Goal: Complete application form

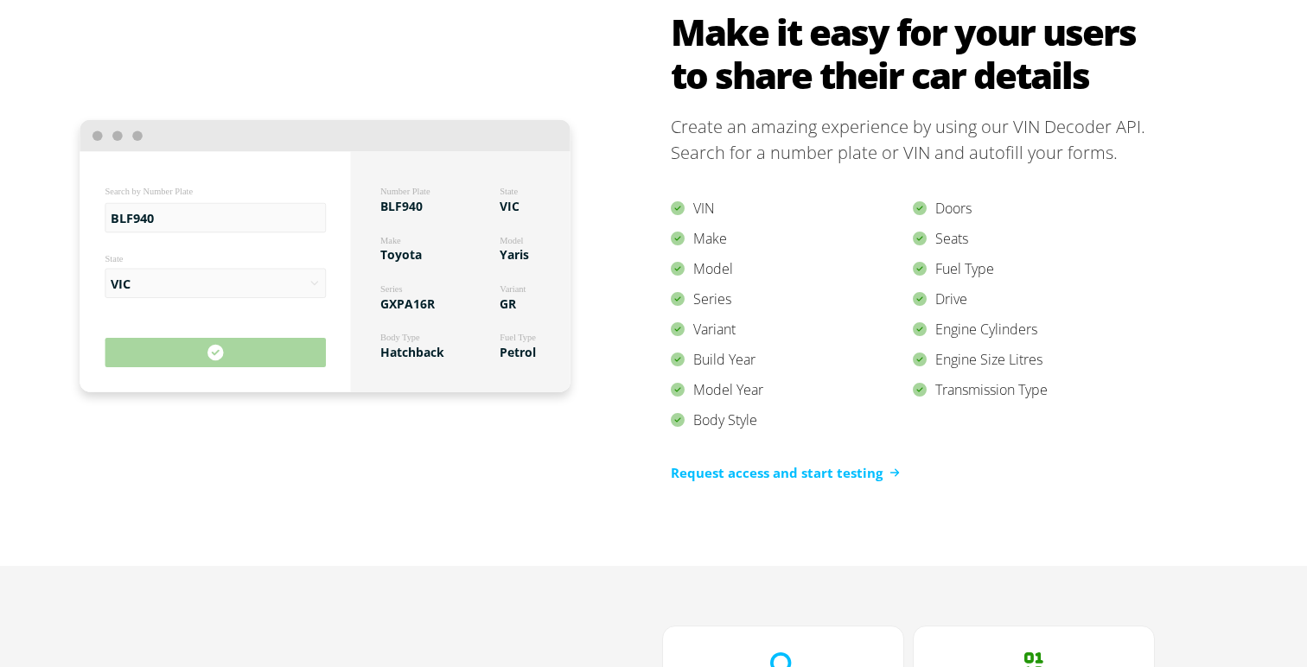
scroll to position [1658, 0]
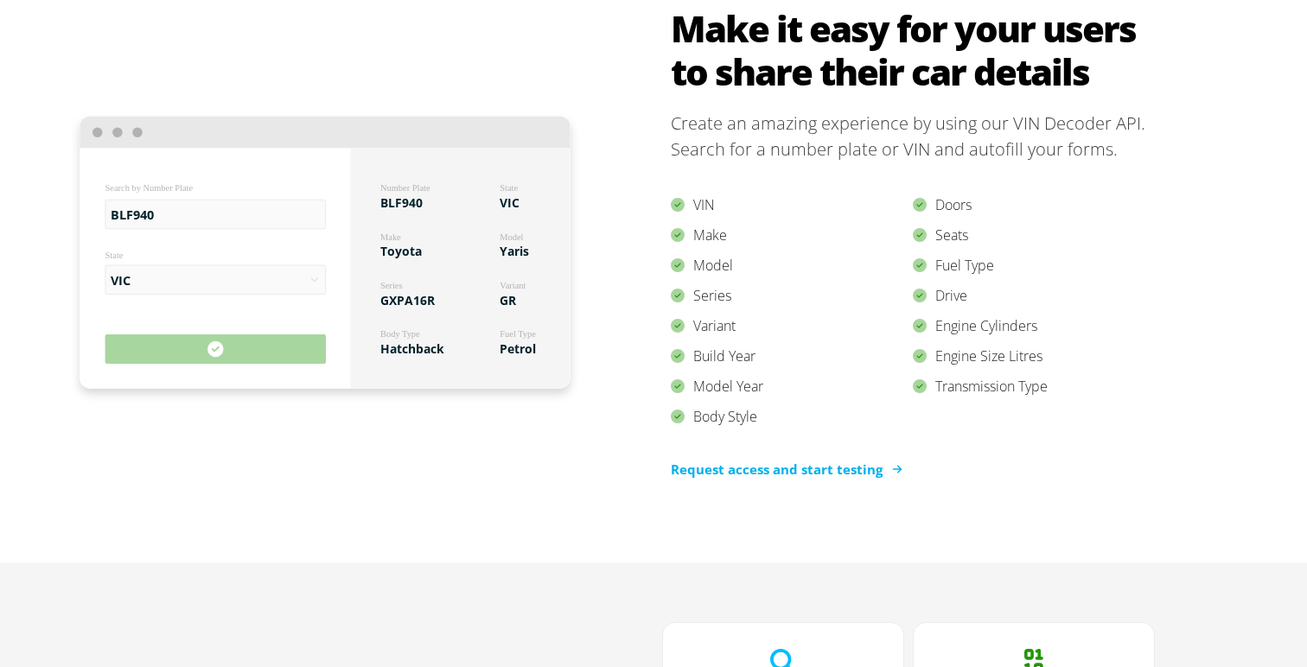
click at [717, 472] on link "Request access and start testing" at bounding box center [785, 470] width 229 height 20
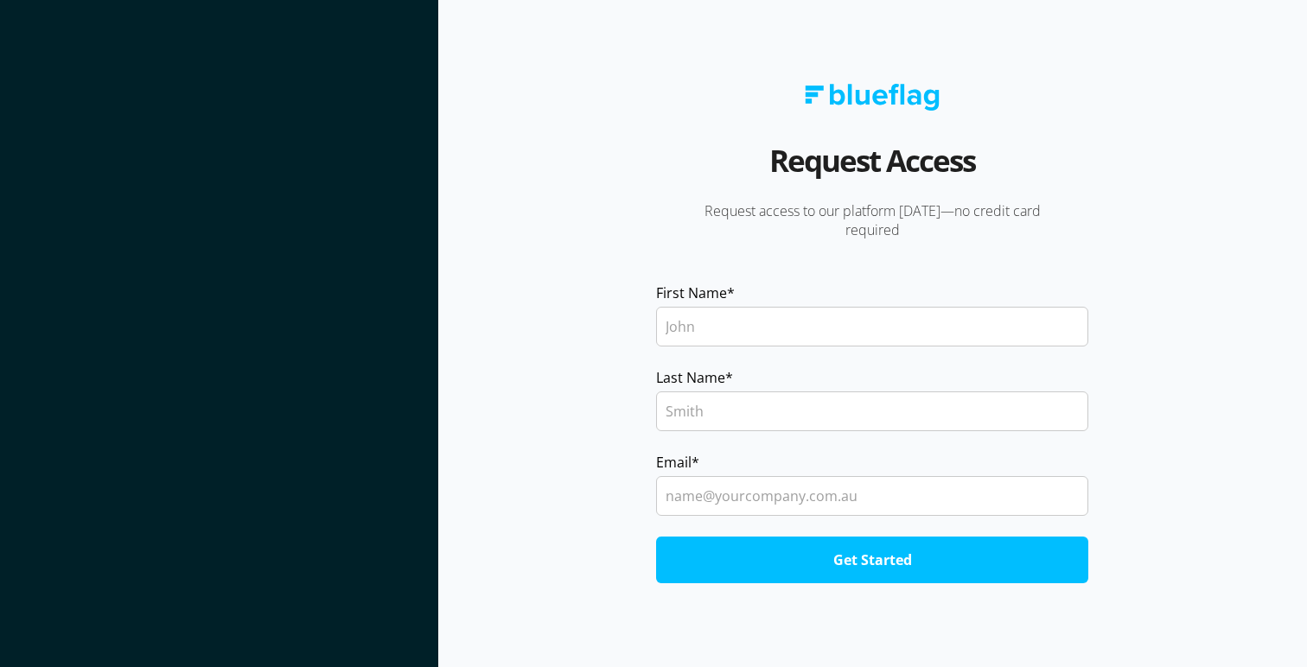
click at [691, 310] on input "First Name *" at bounding box center [872, 327] width 432 height 40
type input "Martin"
click at [747, 405] on input "Last Name *" at bounding box center [872, 412] width 432 height 40
type input "Batur"
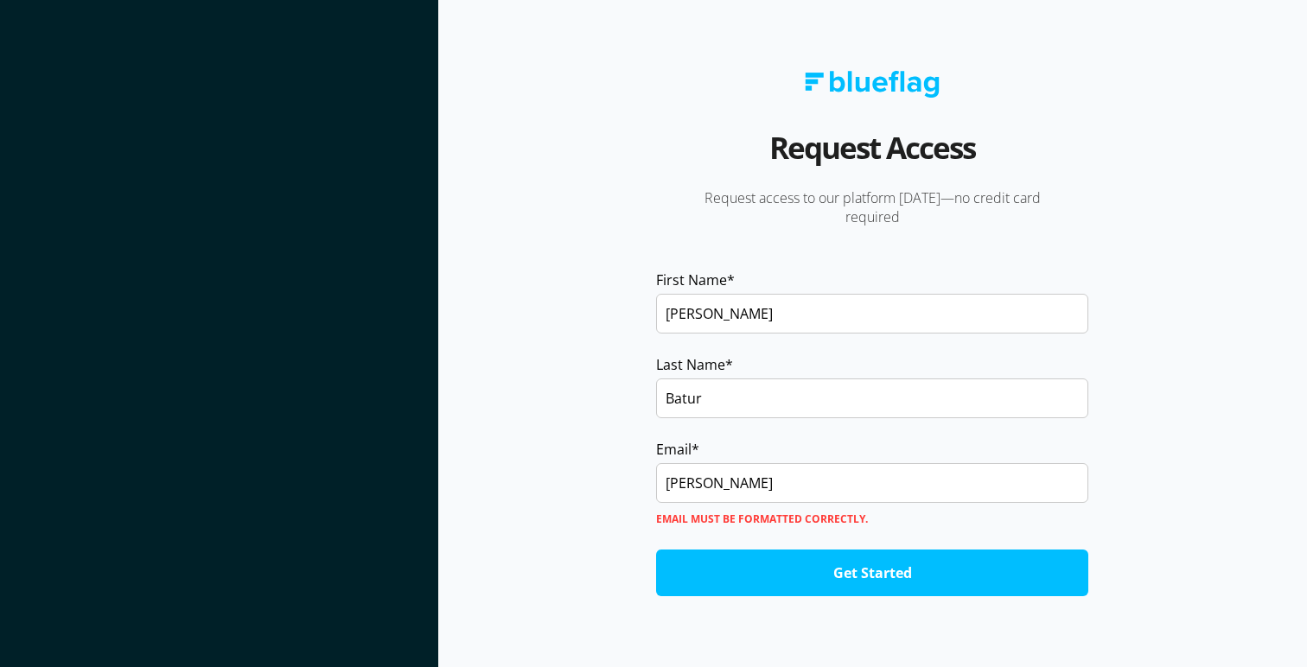
type input "martin@arg.ltd"
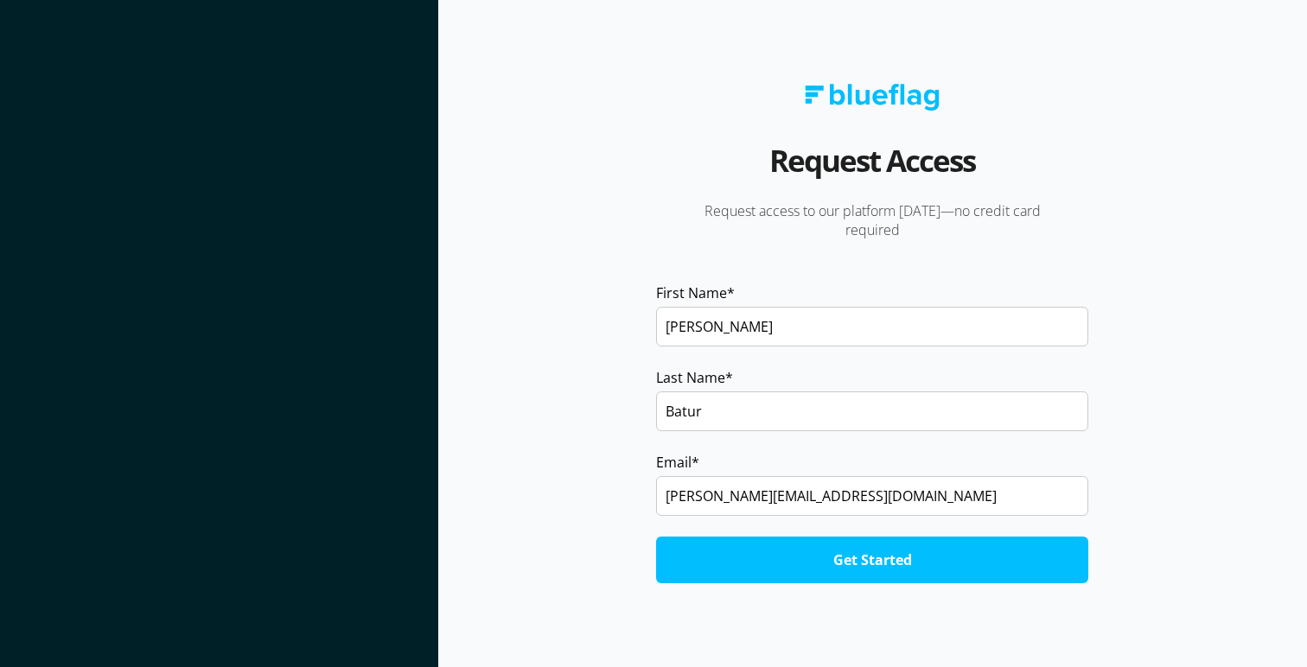
click at [830, 580] on input "Get Started" at bounding box center [872, 560] width 432 height 47
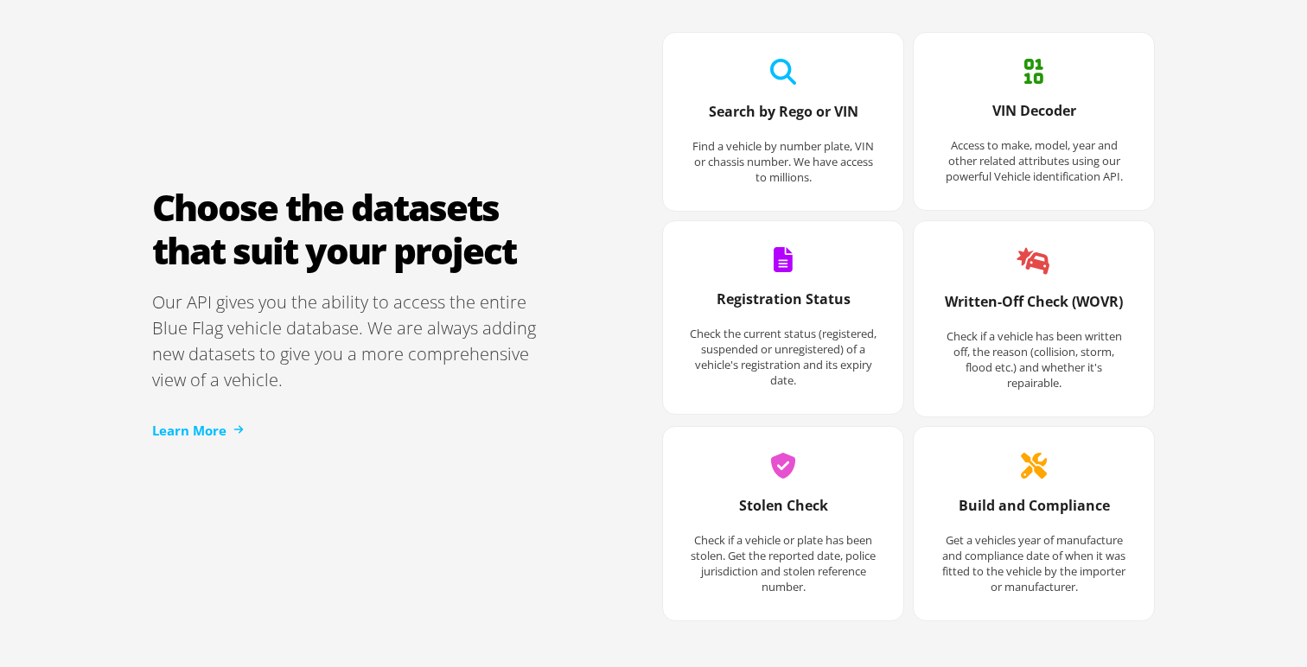
scroll to position [2252, 0]
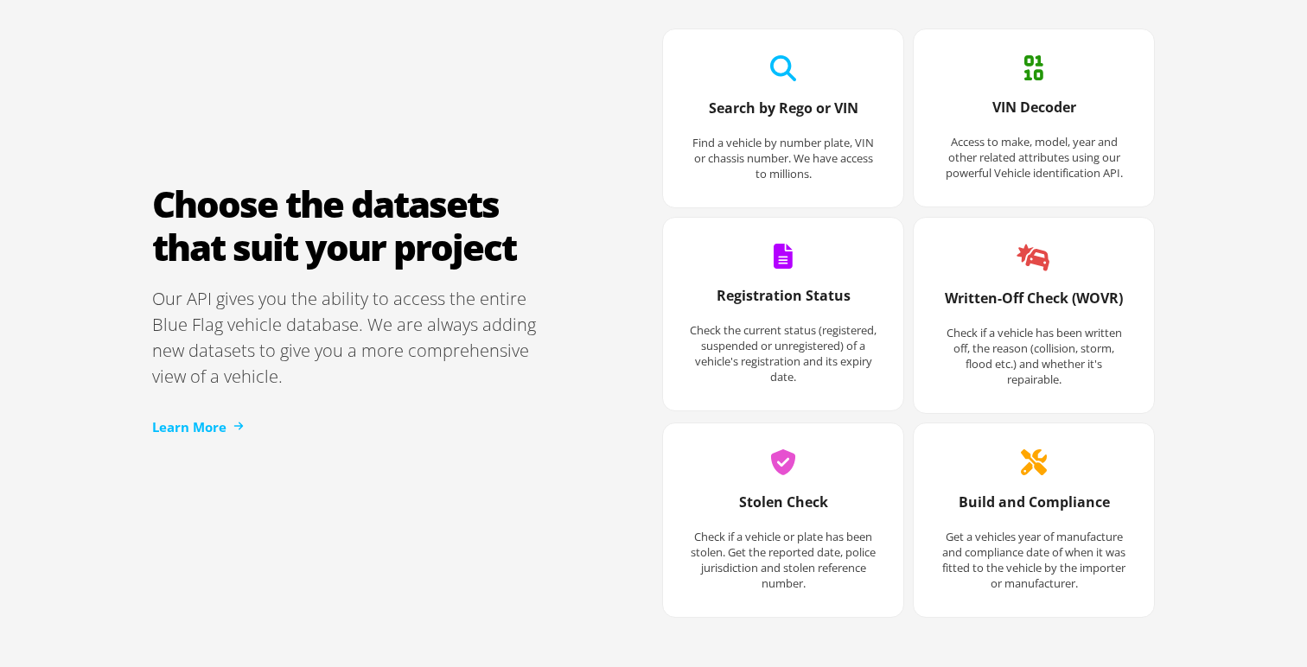
click at [1060, 151] on p "Access to make, model, year and other related attributes using our powerful Veh…" at bounding box center [1034, 157] width 188 height 47
click at [1043, 77] on icon at bounding box center [1034, 67] width 19 height 25
click at [1043, 109] on h3 "VIN Decoder" at bounding box center [1034, 116] width 188 height 36
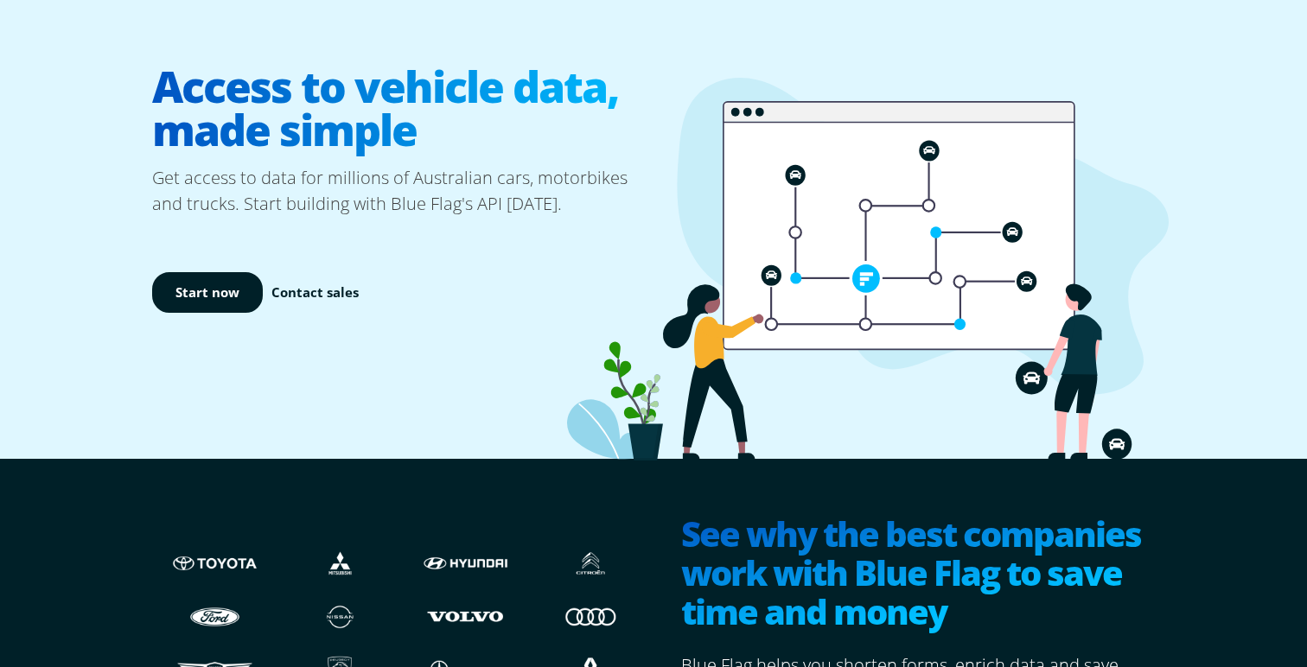
scroll to position [0, 0]
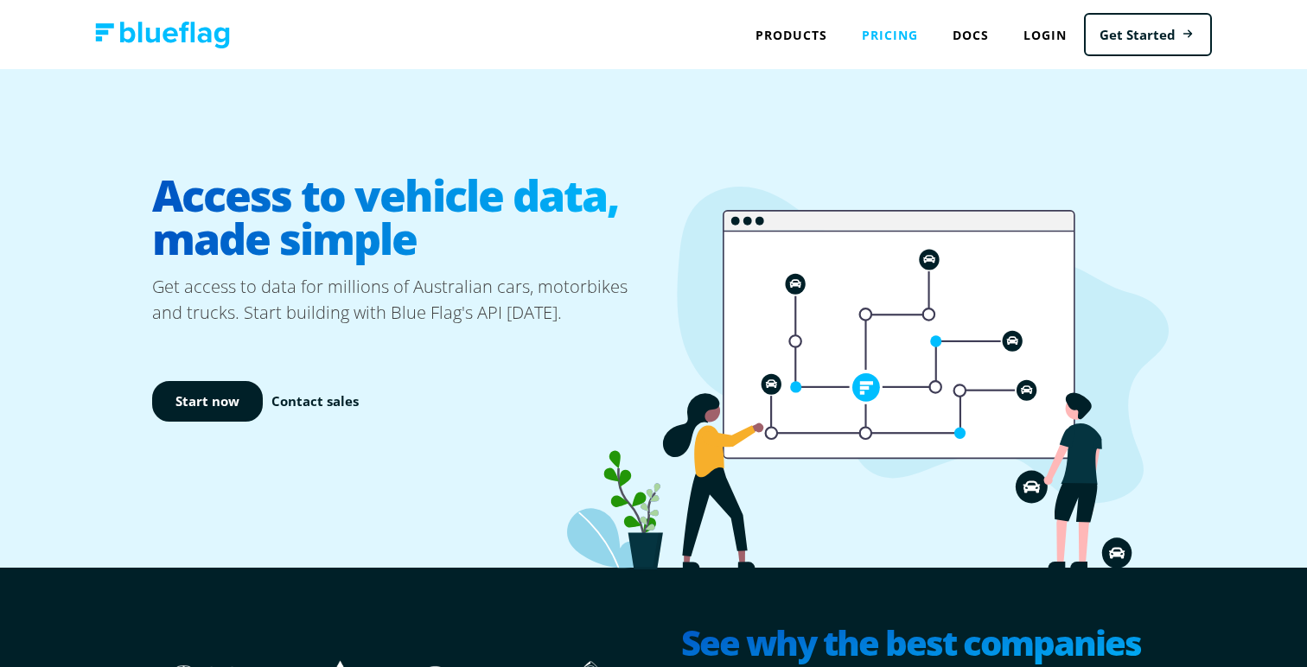
click at [895, 36] on link "Pricing" at bounding box center [890, 34] width 91 height 35
